Goal: Task Accomplishment & Management: Manage account settings

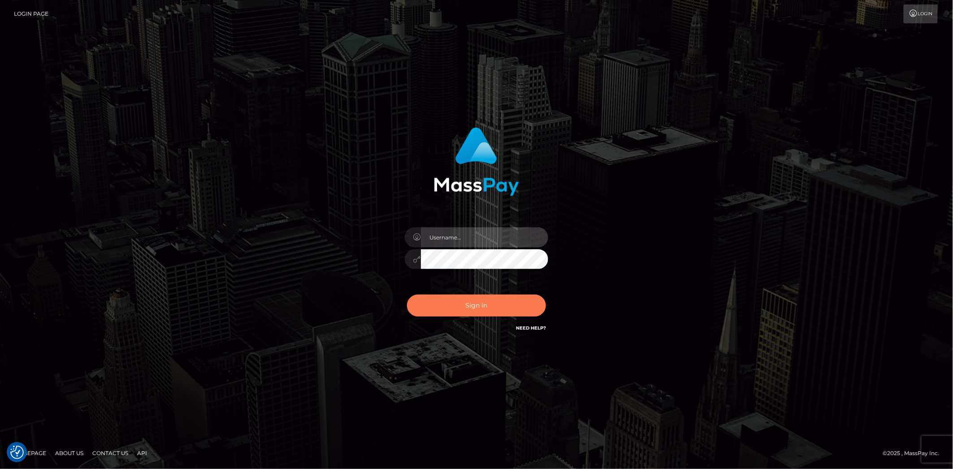
type input "Marcopolo"
click at [472, 310] on button "Sign in" at bounding box center [476, 306] width 139 height 22
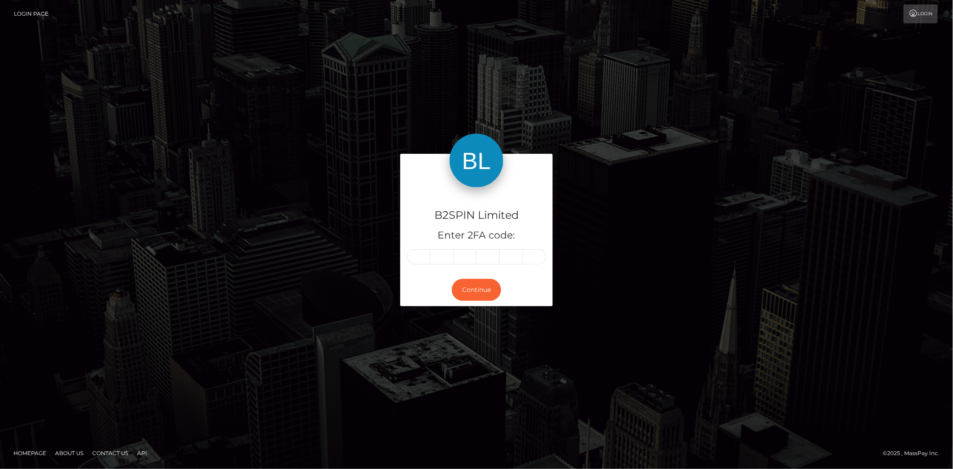
drag, startPoint x: 421, startPoint y: 257, endPoint x: 660, endPoint y: 200, distance: 246.6
click at [660, 200] on div "B2SPIN Limited Enter 2FA code: Continue" at bounding box center [476, 234] width 511 height 161
paste input "6"
type input "6"
type input "5"
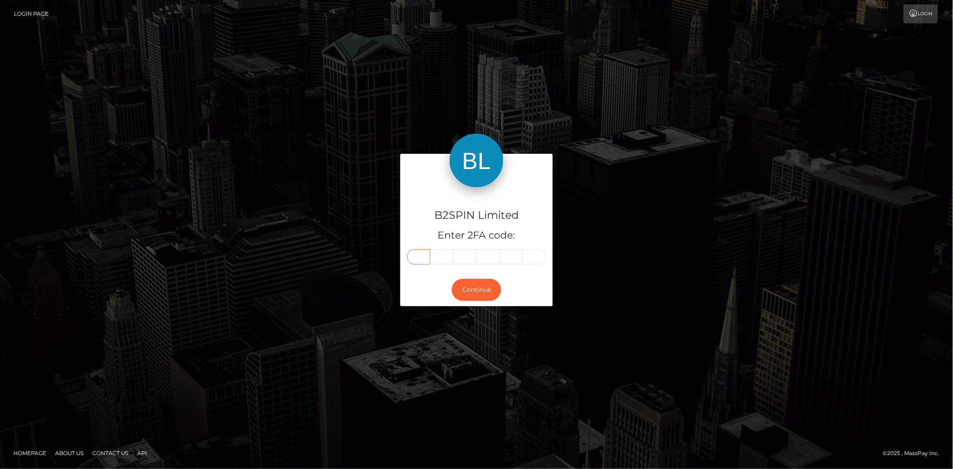
type input "3"
type input "4"
type input "1"
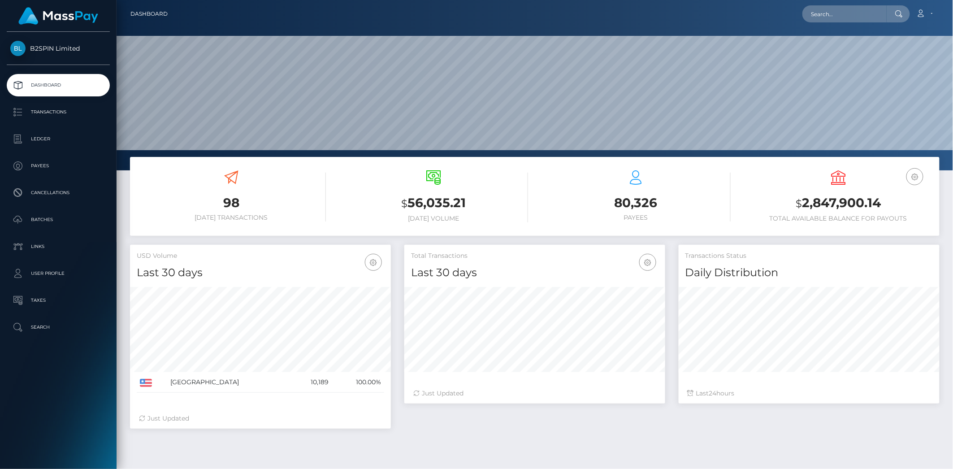
scroll to position [159, 261]
drag, startPoint x: 802, startPoint y: 201, endPoint x: 891, endPoint y: 204, distance: 89.3
click at [891, 204] on h3 "$ 2,847,900.14" at bounding box center [838, 203] width 189 height 18
copy h3 "2,847,900.14"
